Goal: Register for event/course

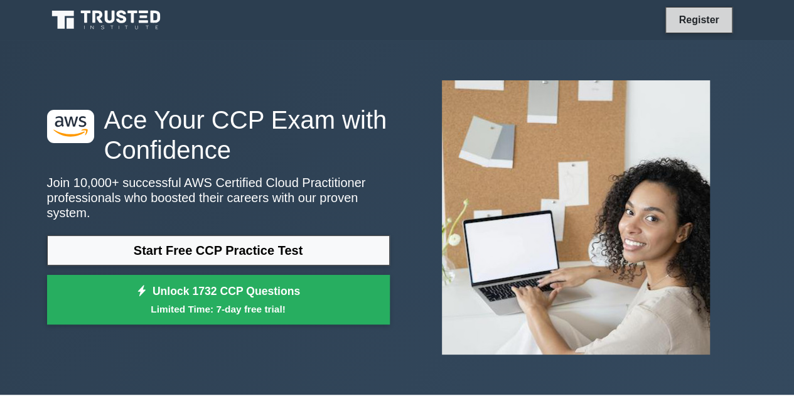
click at [701, 21] on link "Register" at bounding box center [698, 20] width 55 height 16
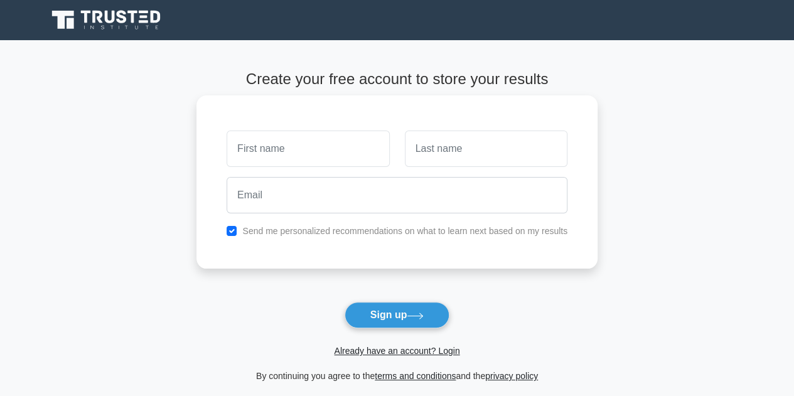
type input "N"
type input "n"
drag, startPoint x: 293, startPoint y: 151, endPoint x: 393, endPoint y: 148, distance: 99.9
click at [393, 148] on div "NIZEYIMANA Jean Marie Vianney" at bounding box center [308, 149] width 178 height 46
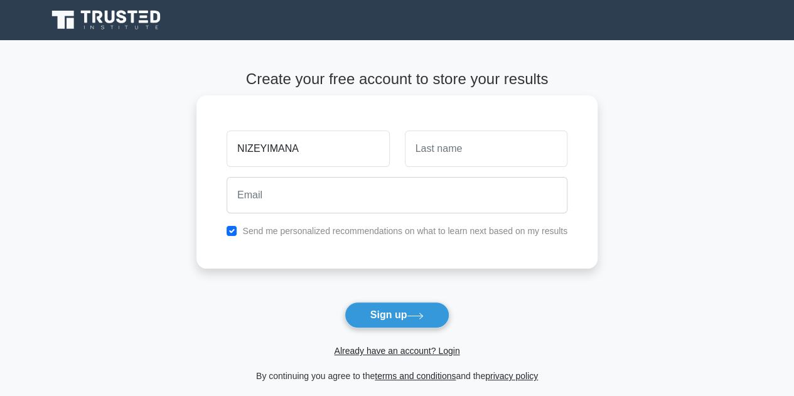
scroll to position [0, 0]
type input "NIZEYIMANA"
click at [439, 158] on input "text" at bounding box center [486, 149] width 163 height 36
paste input "Jean Marie Vianney"
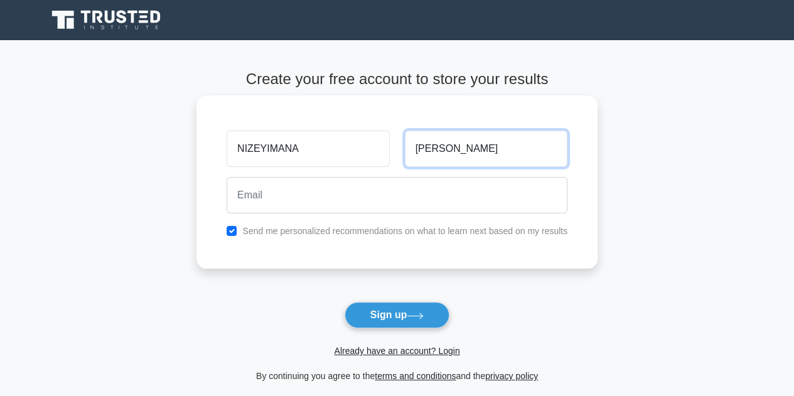
type input "Jean Marie Vianney"
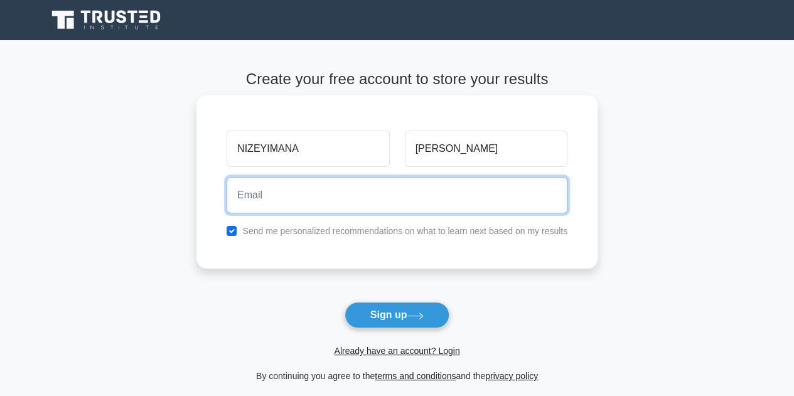
click at [310, 191] on input "email" at bounding box center [397, 195] width 341 height 36
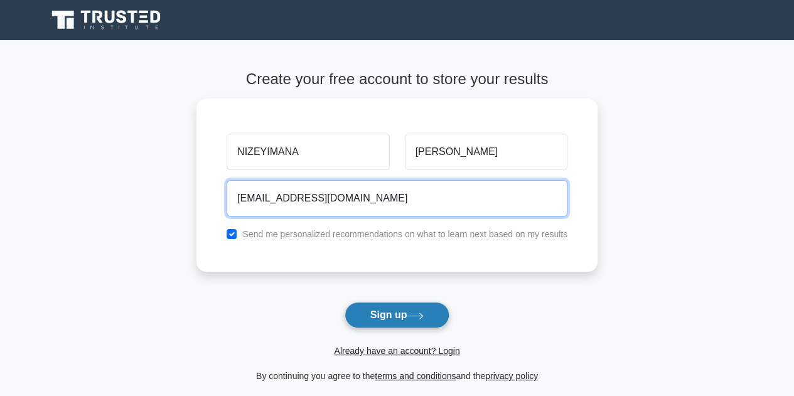
type input "nijmv@yahoo.fr"
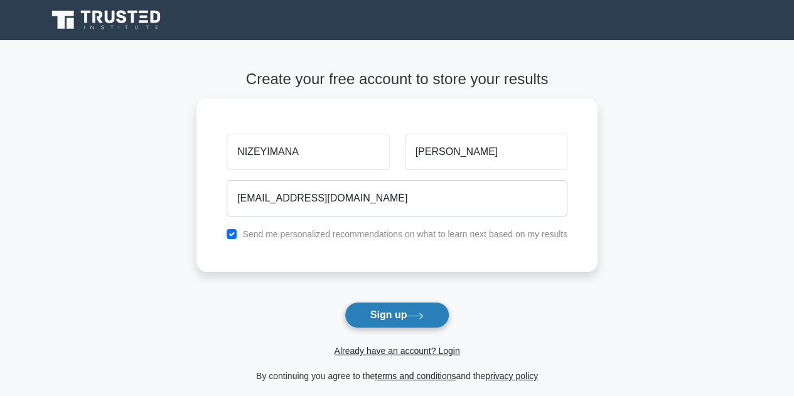
click at [387, 318] on button "Sign up" at bounding box center [397, 315] width 105 height 26
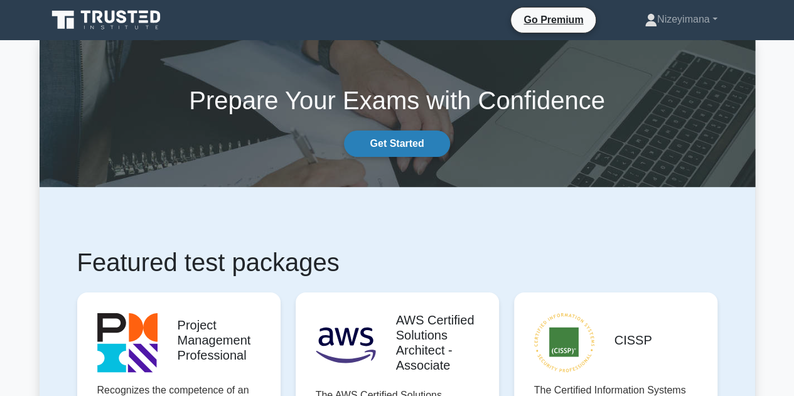
click at [411, 136] on link "Get Started" at bounding box center [396, 144] width 105 height 26
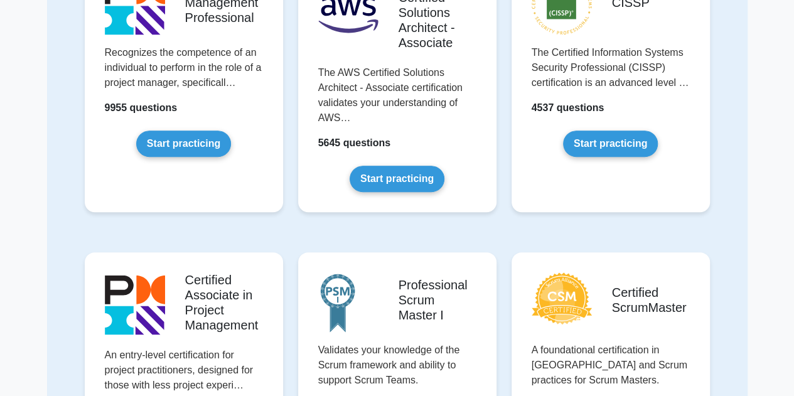
scroll to position [210, 0]
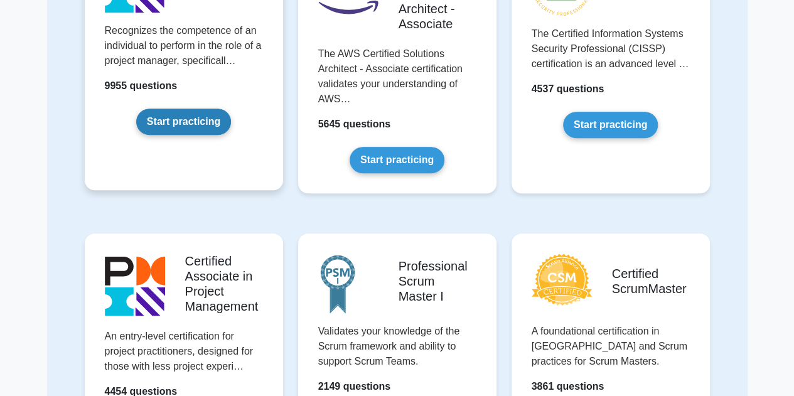
click at [183, 119] on link "Start practicing" at bounding box center [183, 122] width 95 height 26
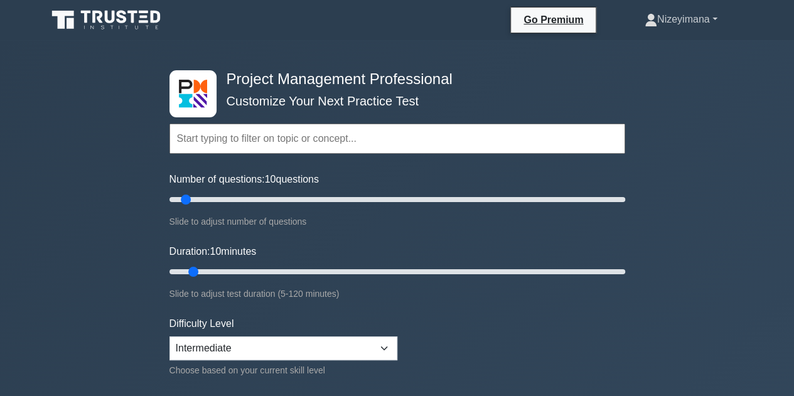
click at [656, 23] on link "Nizeyimana" at bounding box center [681, 19] width 133 height 25
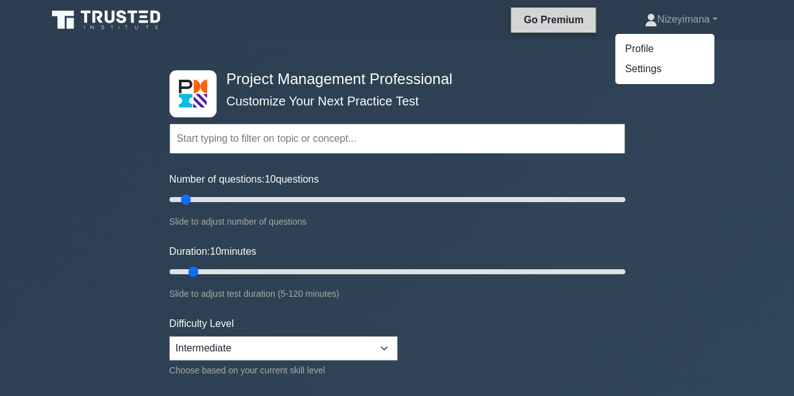
click at [539, 23] on link "Go Premium" at bounding box center [553, 20] width 75 height 16
